Goal: Find specific page/section: Find specific page/section

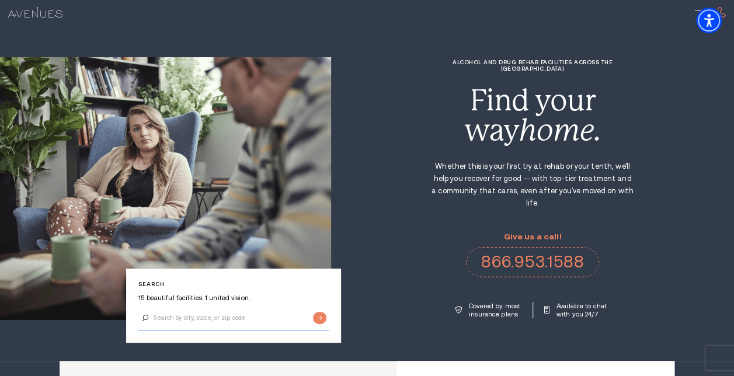
click at [190, 319] on input "Search by city, state, or zip code" at bounding box center [233, 318] width 190 height 25
type input "valley forge"
click at [316, 317] on input "Submit button" at bounding box center [319, 318] width 13 height 12
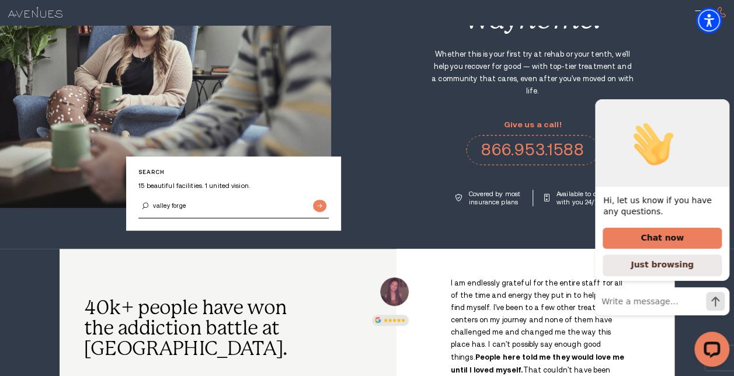
scroll to position [117, 0]
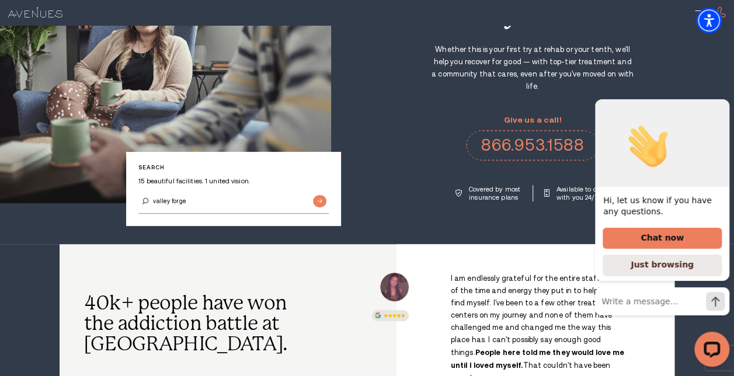
click at [192, 203] on input "valley forge" at bounding box center [233, 201] width 190 height 25
type input "valley forge penn"
click at [313, 195] on input "Submit button" at bounding box center [319, 201] width 13 height 12
